Goal: Navigation & Orientation: Find specific page/section

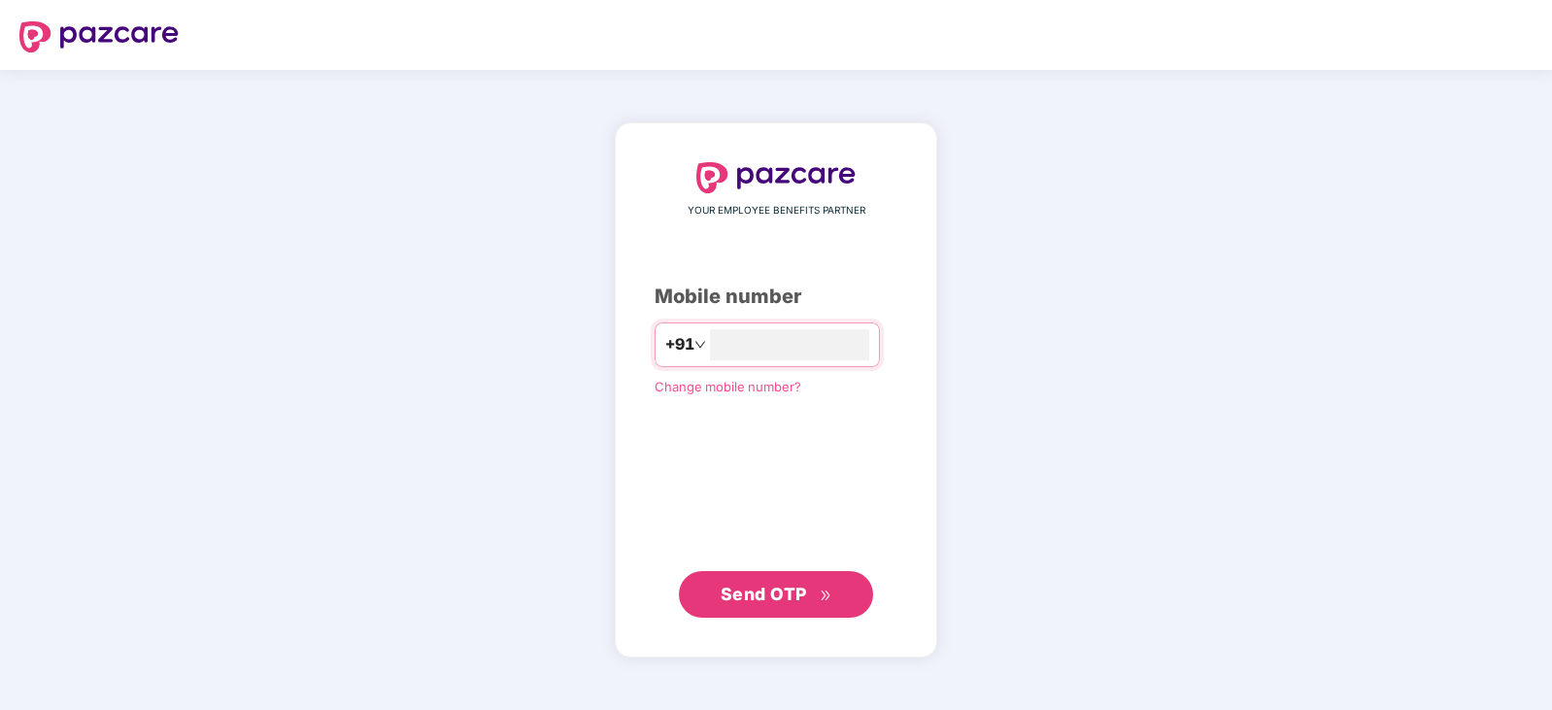
type input "**********"
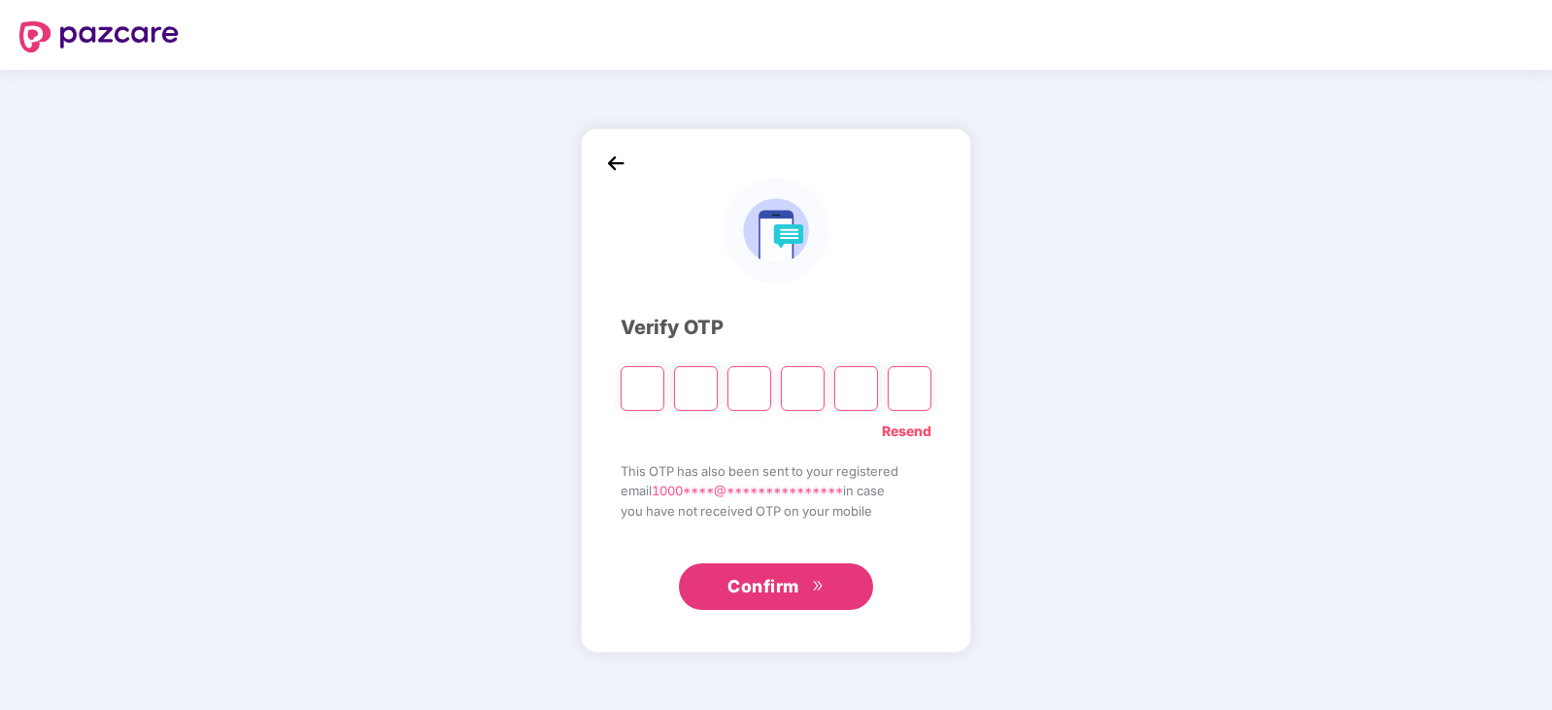
type input "*"
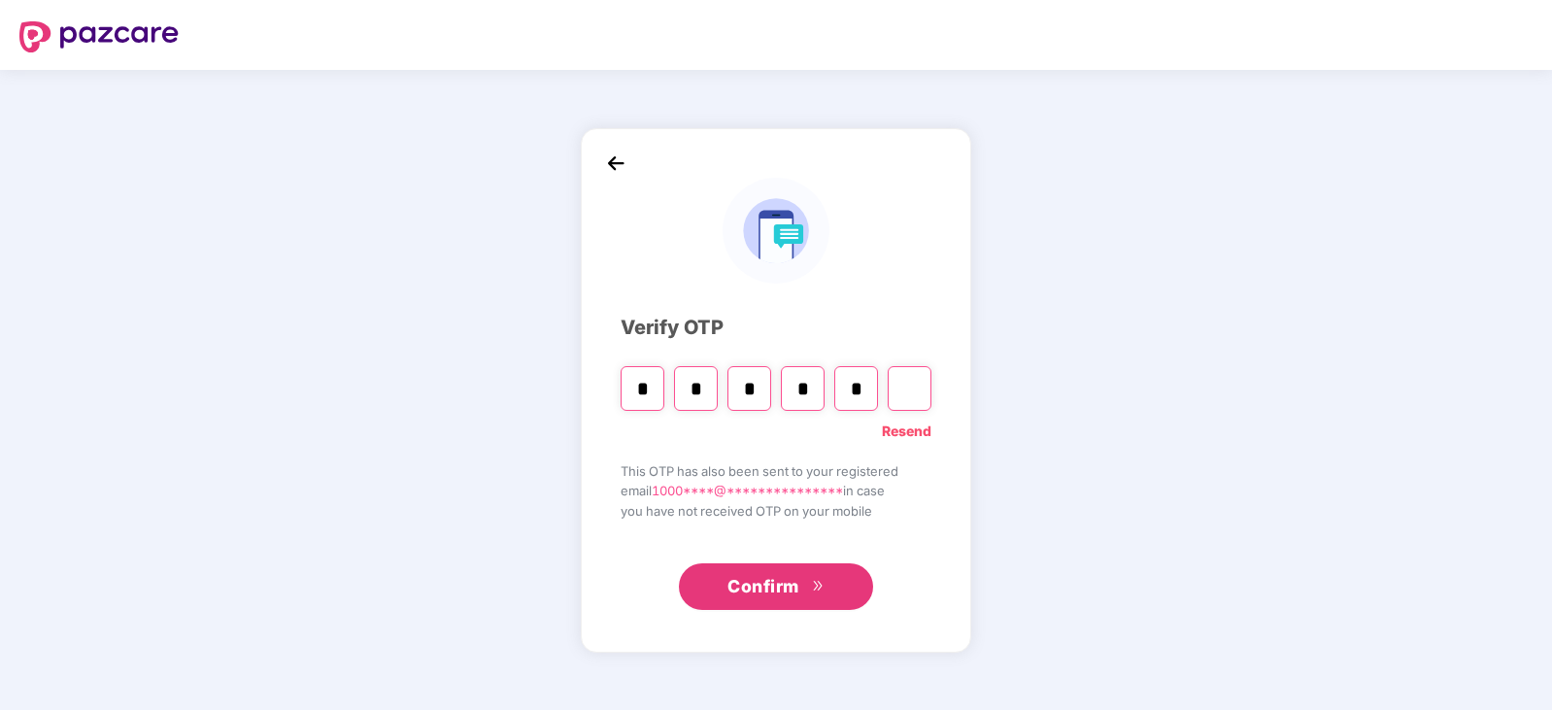
type input "*"
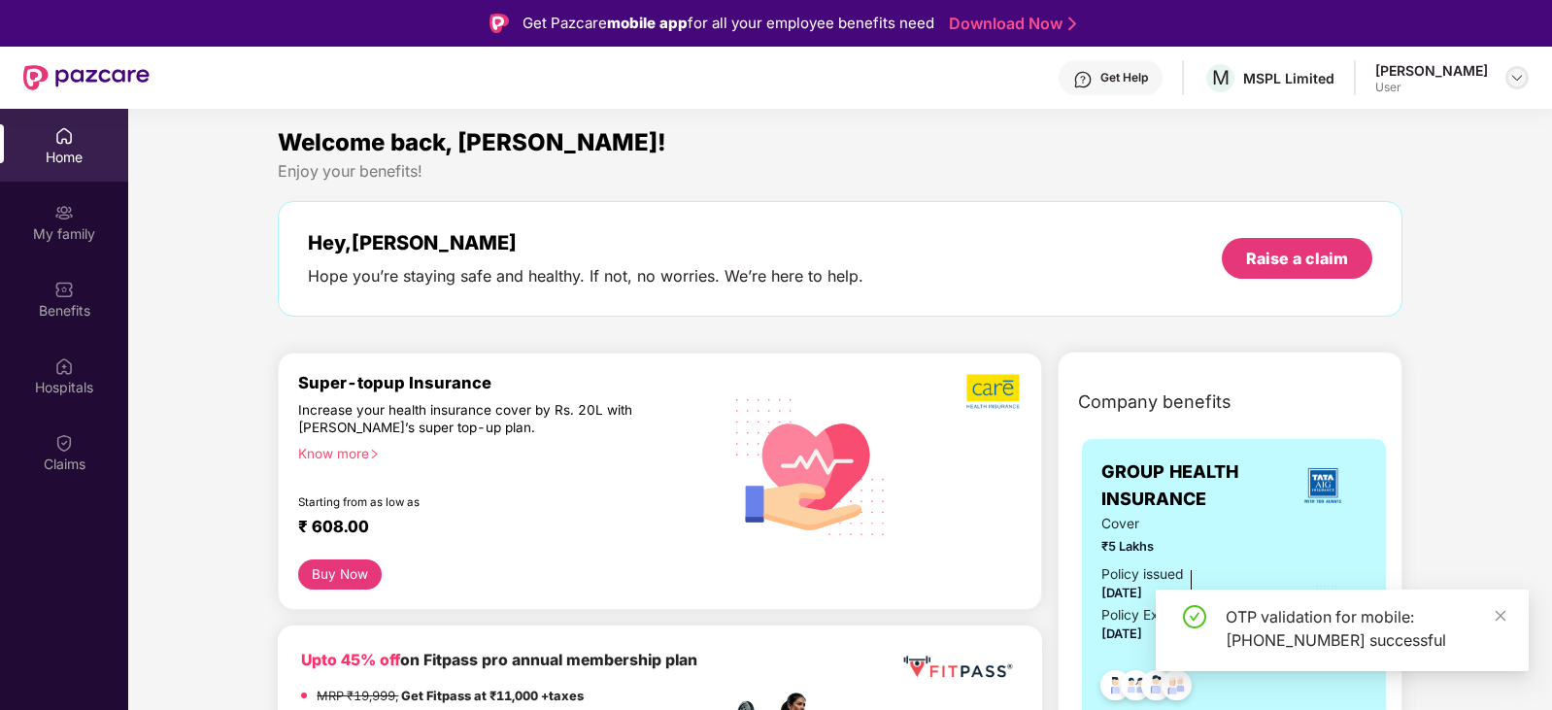
click at [1511, 84] on img at bounding box center [1517, 78] width 16 height 16
click at [1488, 191] on div "G [PERSON_NAME] User" at bounding box center [1426, 185] width 253 height 34
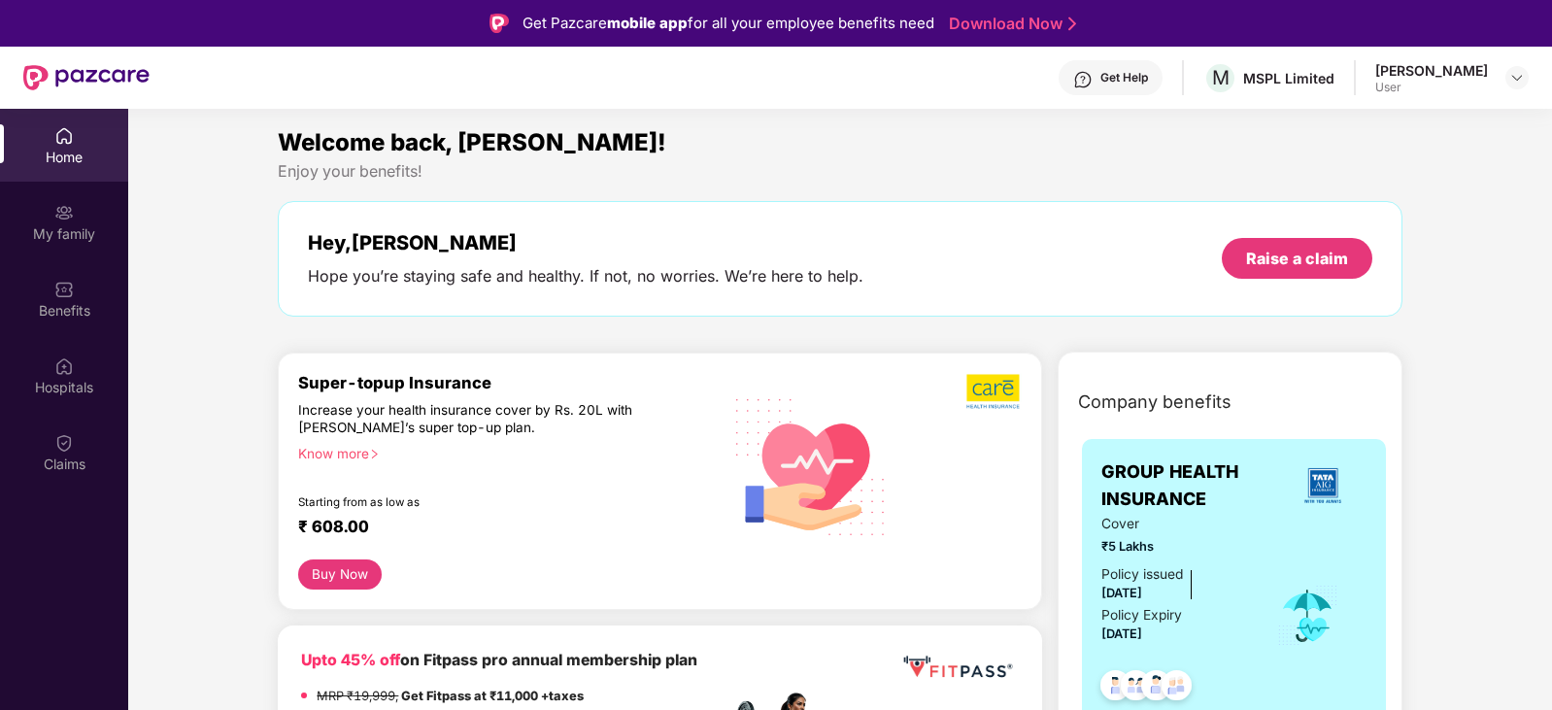
click at [1148, 81] on div "Get Help" at bounding box center [1125, 78] width 48 height 16
